Goal: Understand process/instructions

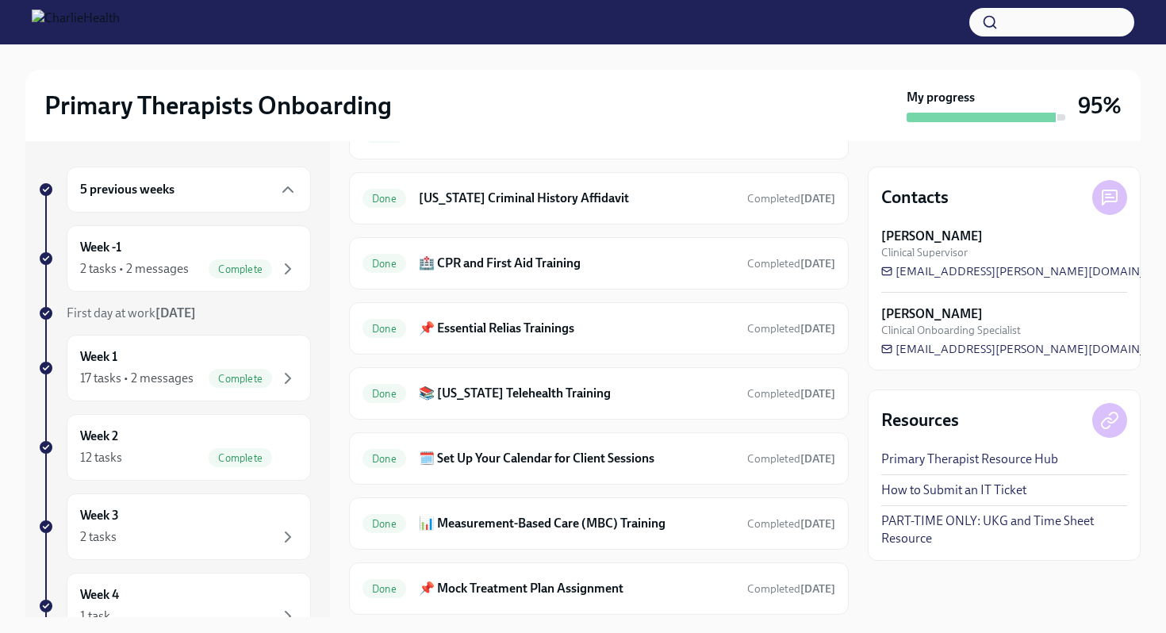
scroll to position [666, 0]
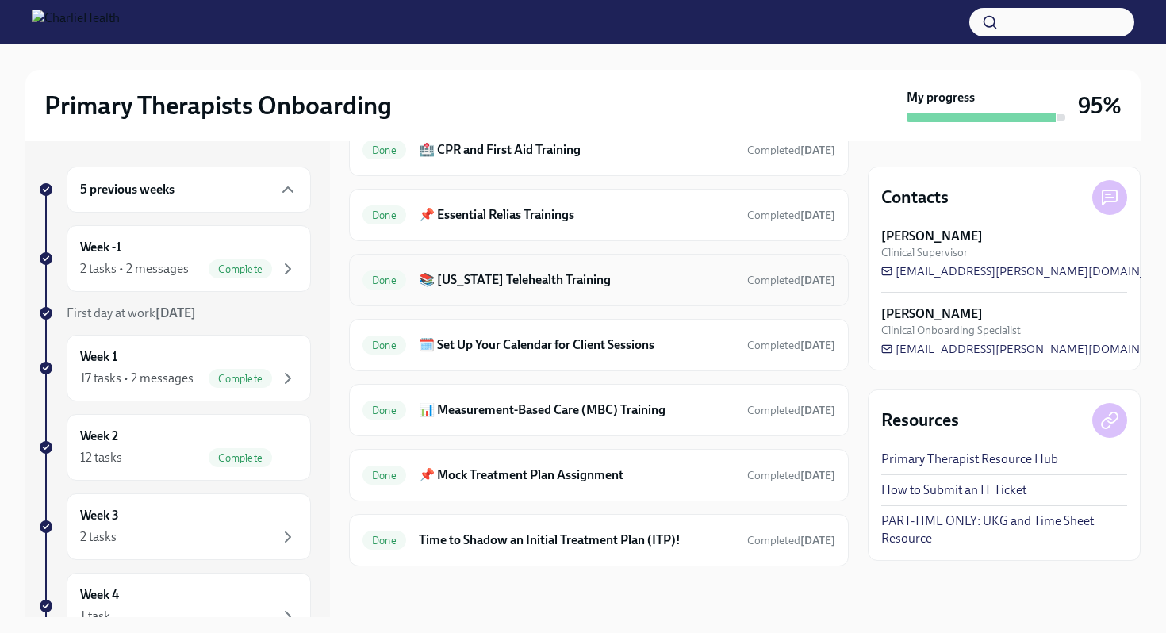
click at [537, 282] on h6 "📚 [US_STATE] Telehealth Training" at bounding box center [577, 279] width 316 height 17
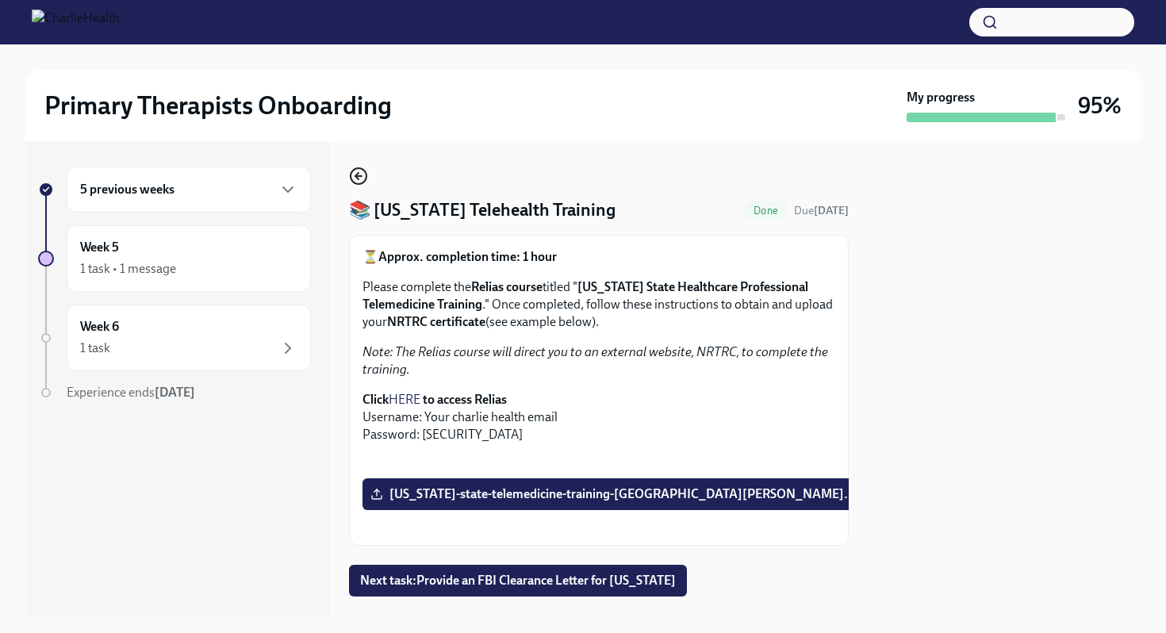
click at [359, 176] on icon "button" at bounding box center [358, 176] width 6 height 0
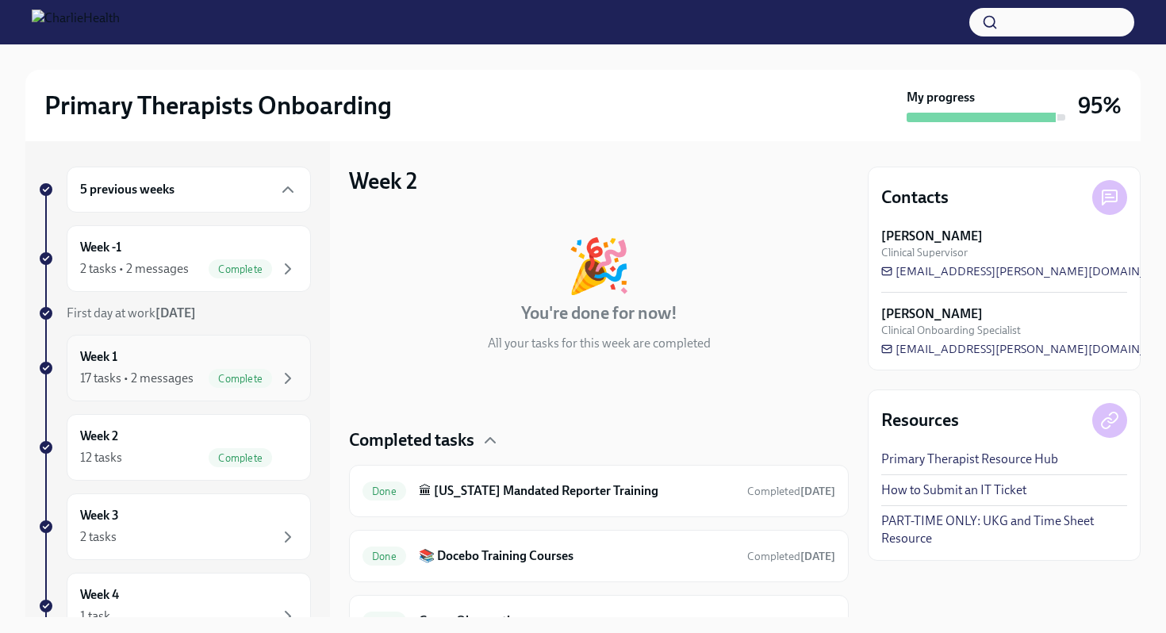
click at [162, 371] on div "17 tasks • 2 messages" at bounding box center [136, 378] width 113 height 17
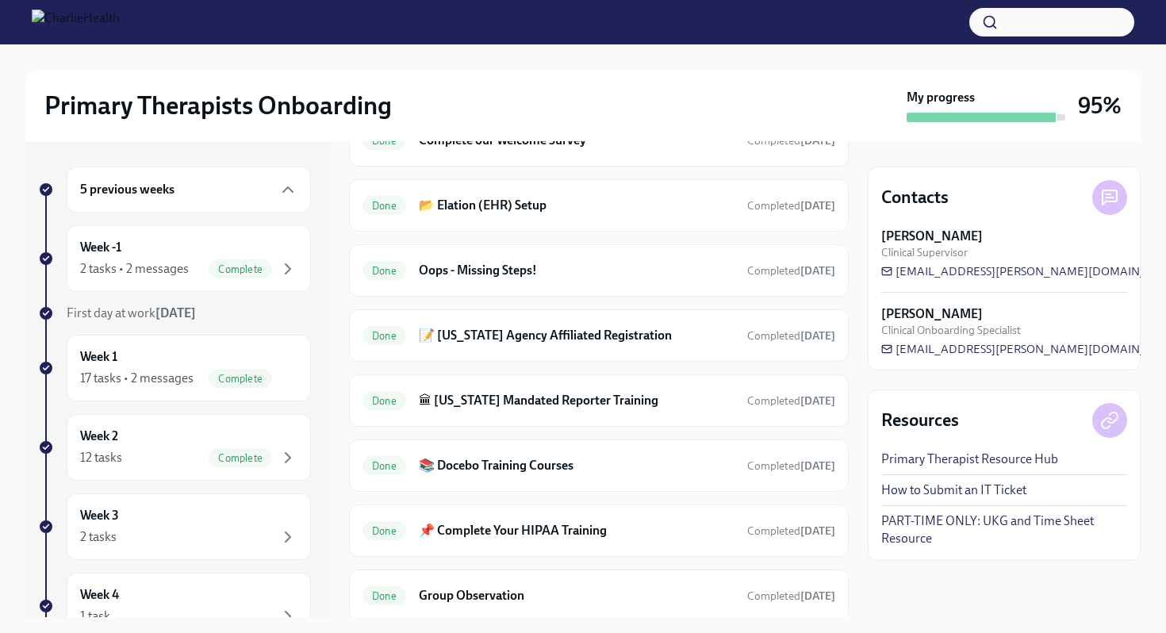
scroll to position [633, 0]
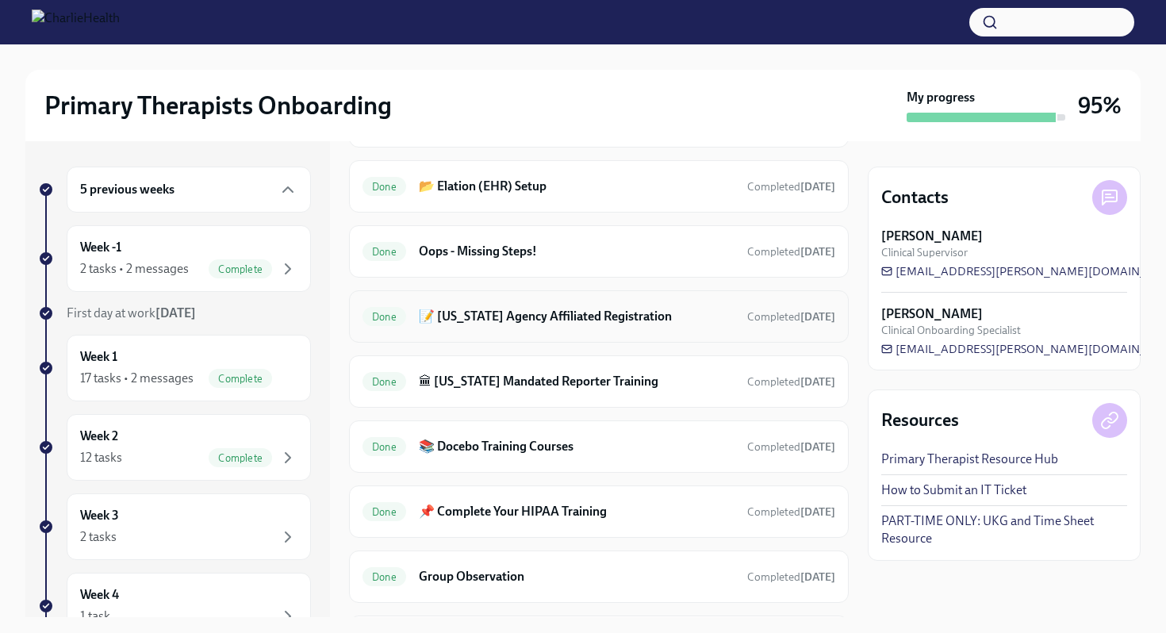
click at [578, 316] on h6 "📝 [US_STATE] Agency Affiliated Registration" at bounding box center [577, 316] width 316 height 17
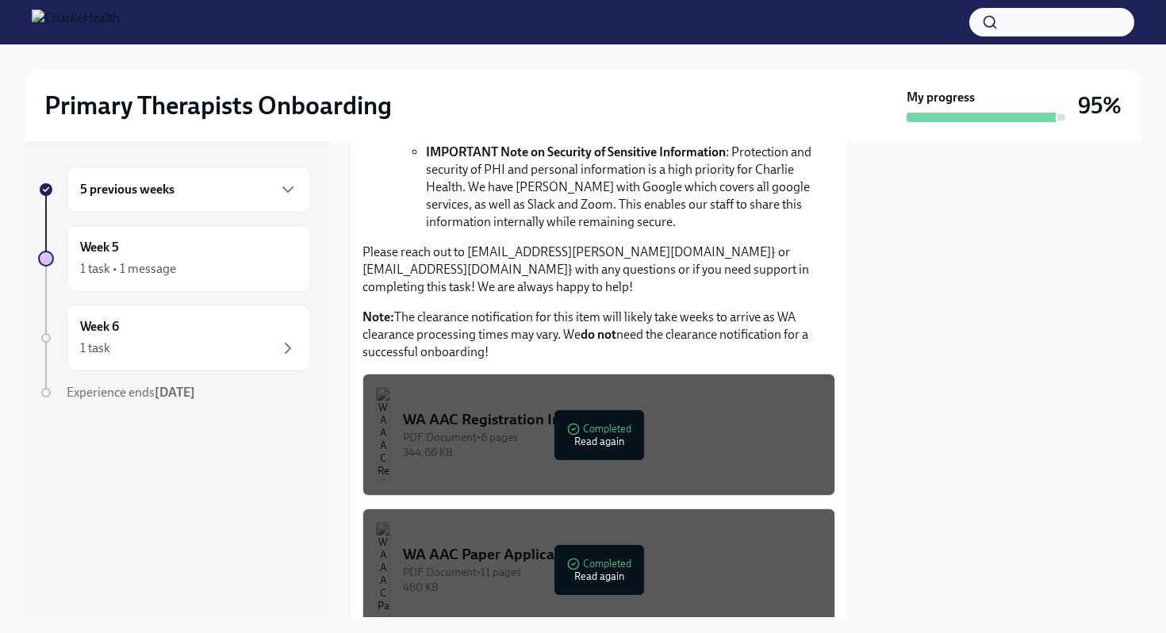
scroll to position [750, 0]
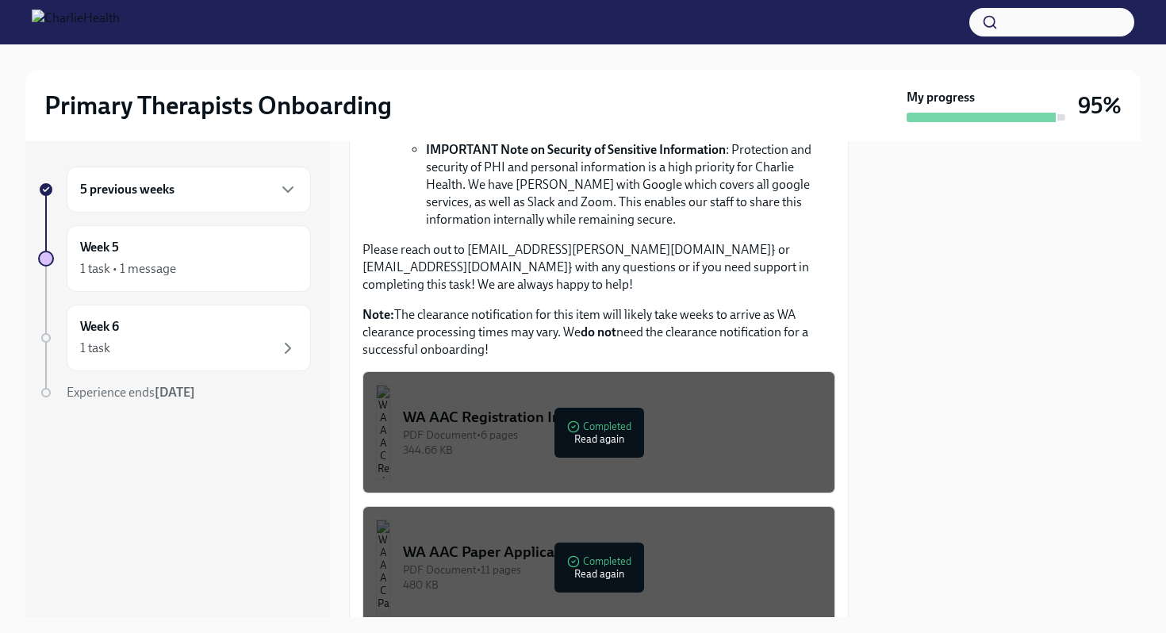
click at [549, 450] on button "WA AAC Registration Instructions PDF Document • 6 pages 344.66 KB Completed Rea…" at bounding box center [599, 432] width 473 height 122
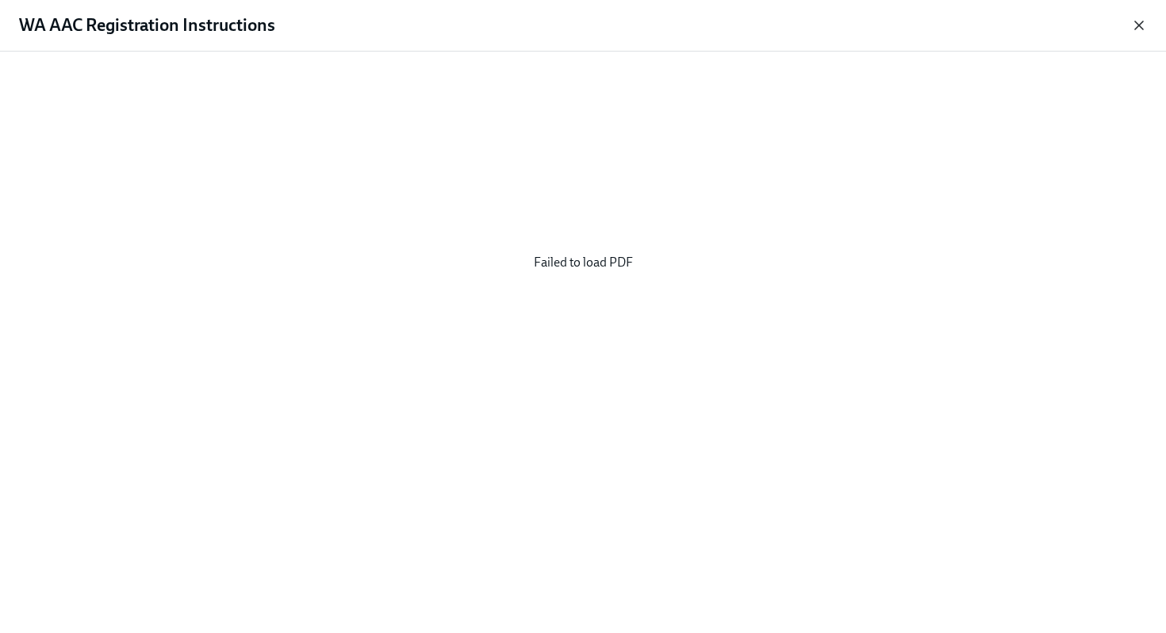
click at [1140, 27] on icon "button" at bounding box center [1139, 25] width 16 height 16
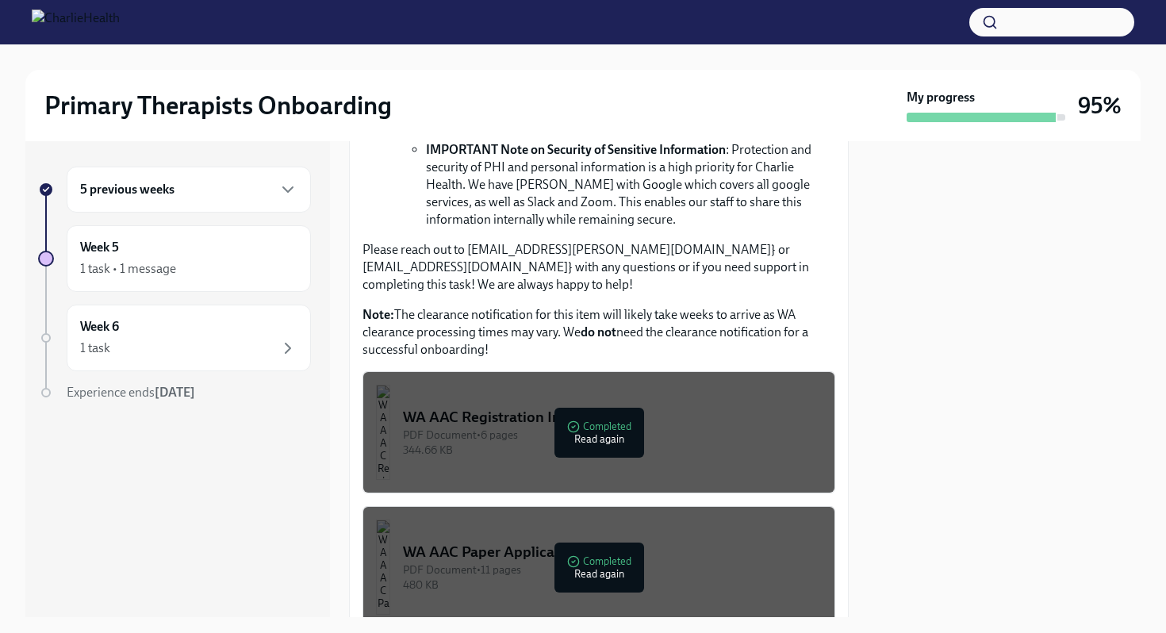
click at [617, 407] on div "WA AAC Registration Instructions" at bounding box center [612, 417] width 419 height 21
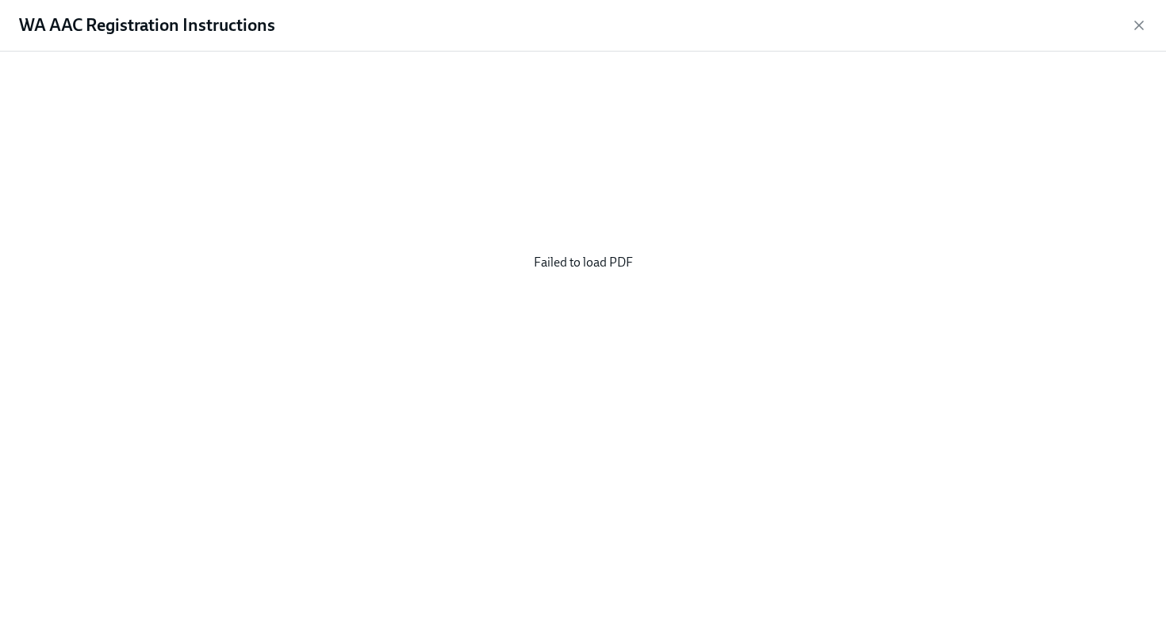
click at [1128, 29] on div "WA AAC Registration Instructions" at bounding box center [583, 26] width 1166 height 52
click at [1142, 24] on icon "button" at bounding box center [1139, 25] width 16 height 16
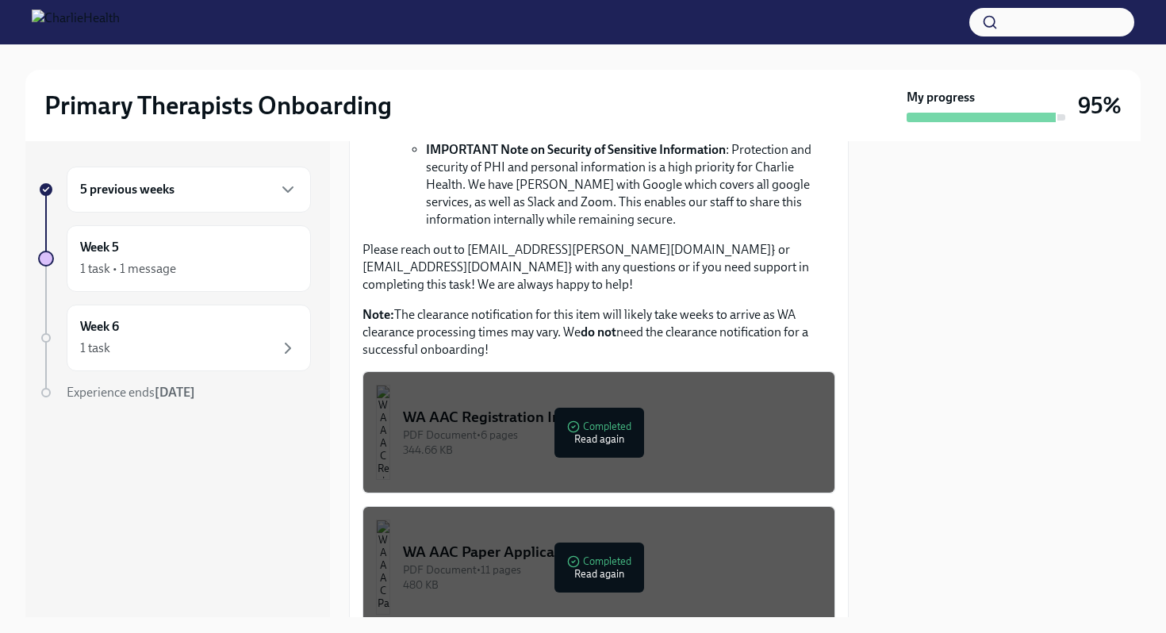
click at [639, 542] on div "WA AAC Paper Application" at bounding box center [612, 552] width 419 height 21
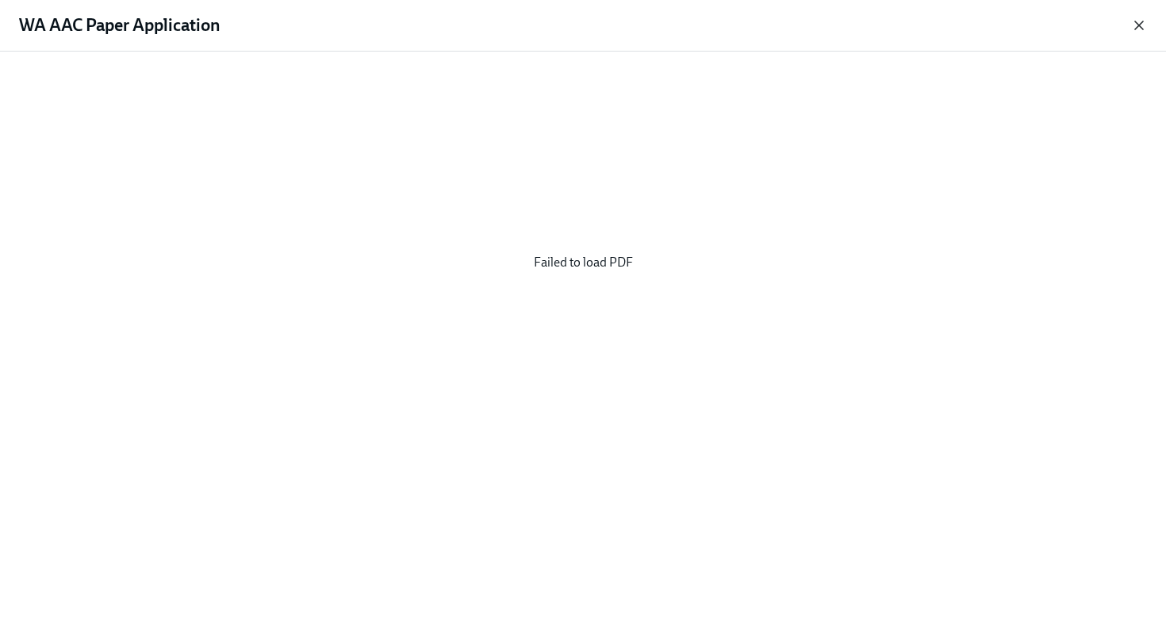
click at [1142, 20] on icon "button" at bounding box center [1139, 25] width 16 height 16
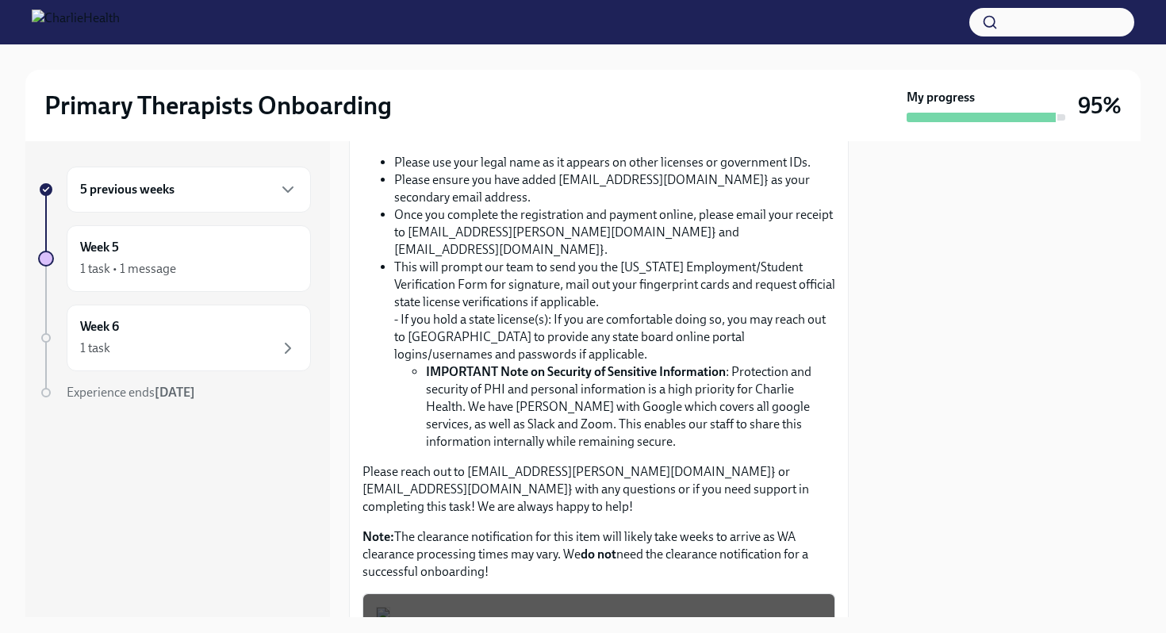
scroll to position [535, 0]
